Goal: Complete application form

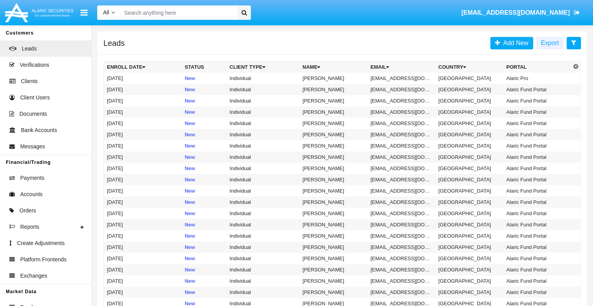
click at [574, 43] on icon at bounding box center [573, 43] width 5 height 6
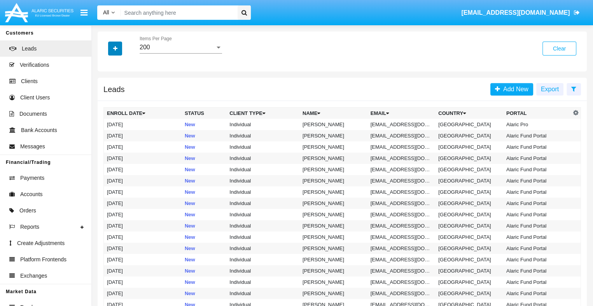
click at [115, 49] on icon "button" at bounding box center [115, 48] width 4 height 5
click at [120, 98] on span "Email" at bounding box center [121, 98] width 16 height 9
click at [107, 102] on input "Email" at bounding box center [107, 102] width 0 height 0
checkbox input "true"
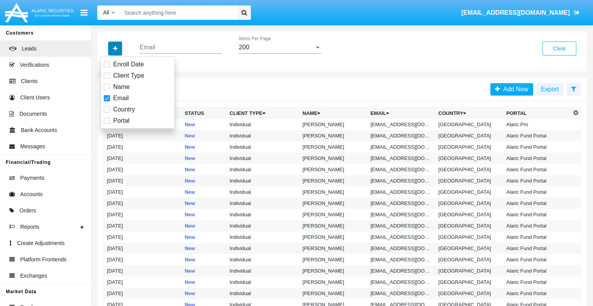
click at [115, 49] on icon "button" at bounding box center [115, 48] width 4 height 5
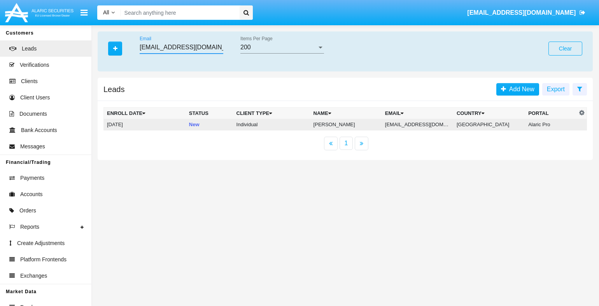
type input "jv-w9d@vaq-9.us"
click at [420, 125] on td "jv-w9d@vaq-9.us" at bounding box center [418, 125] width 72 height 12
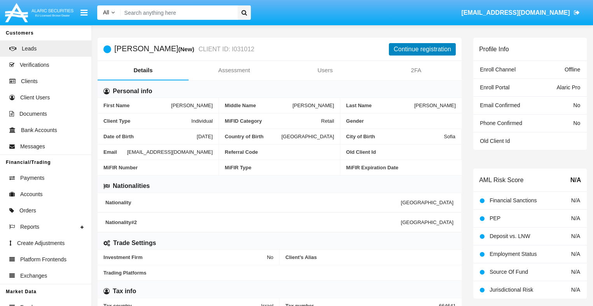
click at [422, 49] on button "Continue registration" at bounding box center [422, 49] width 67 height 12
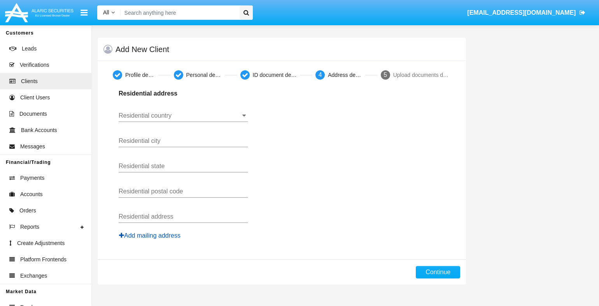
click at [150, 236] on button "Add mailing address" at bounding box center [150, 236] width 62 height 10
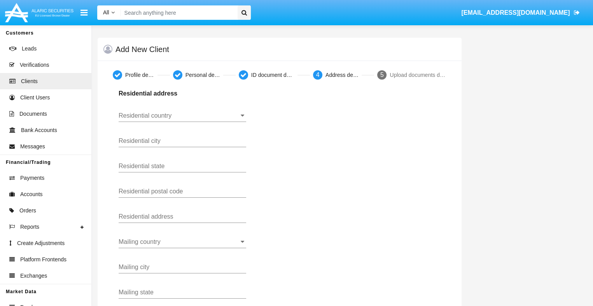
scroll to position [106, 0]
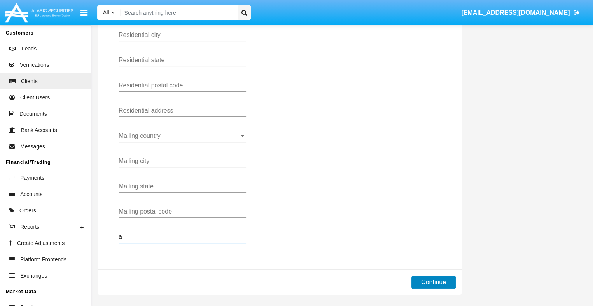
type input "a"
click at [433, 282] on button "Continue" at bounding box center [433, 283] width 44 height 12
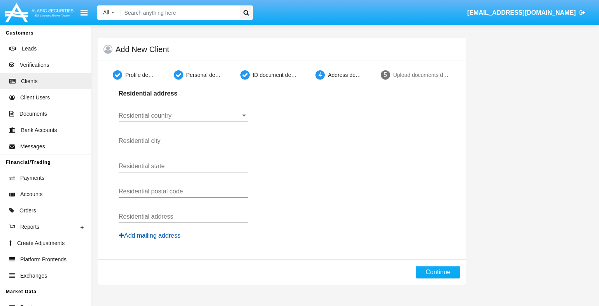
click at [150, 236] on button "Add mailing address" at bounding box center [150, 236] width 62 height 10
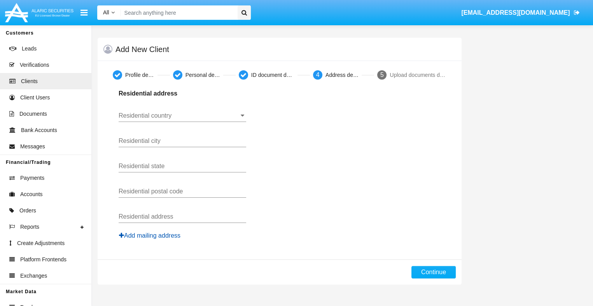
scroll to position [106, 0]
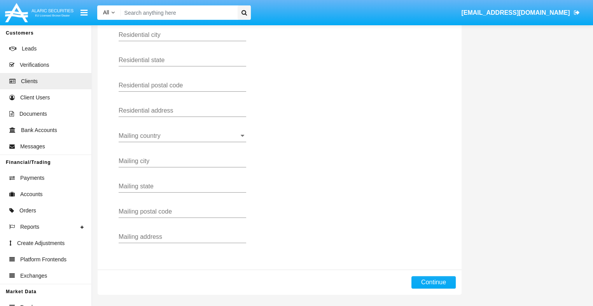
type input "!"#$%&'()*+,-./:;<=>?@[\]^_`{|}~"
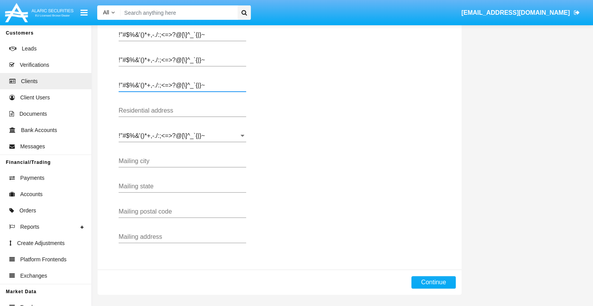
type input "!"#$%&'()*+,-./:;<=>?@[\]^_`{|}~"
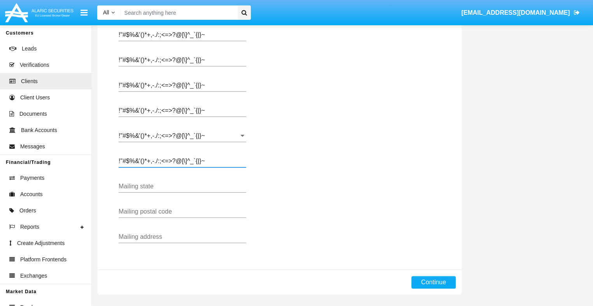
type input "!"#$%&'()*+,-./:;<=>?@[\]^_`{|}~"
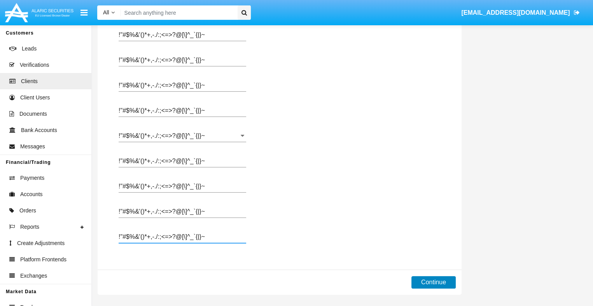
type input "!"#$%&'()*+,-./:;<=>?@[\]^_`{|}~"
click at [433, 282] on button "Continue" at bounding box center [433, 283] width 44 height 12
